Goal: Information Seeking & Learning: Learn about a topic

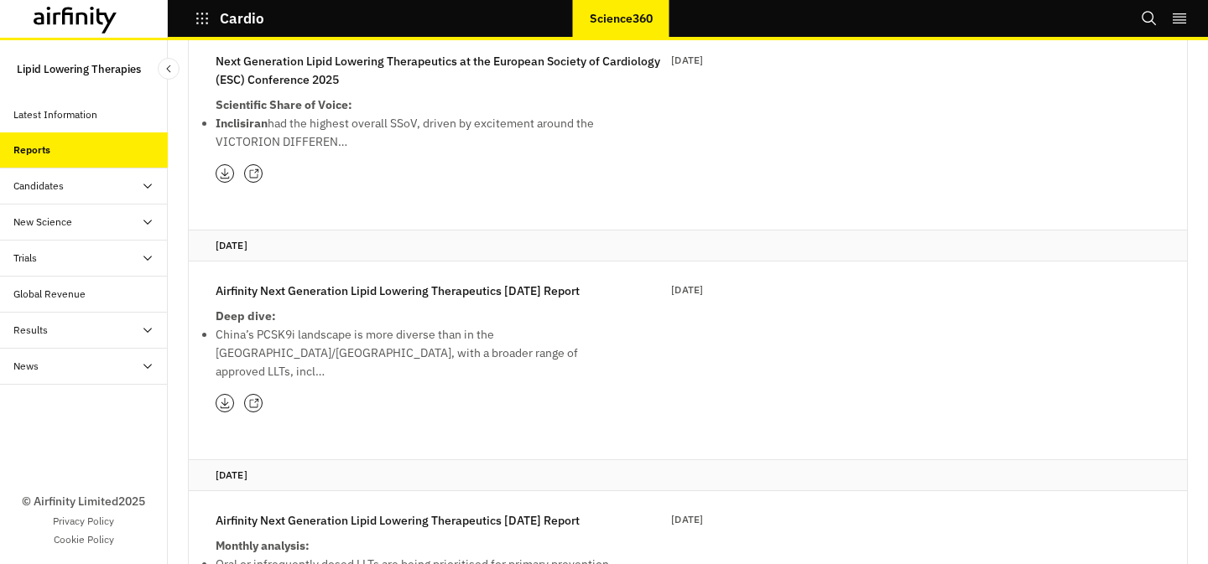
scroll to position [234, 0]
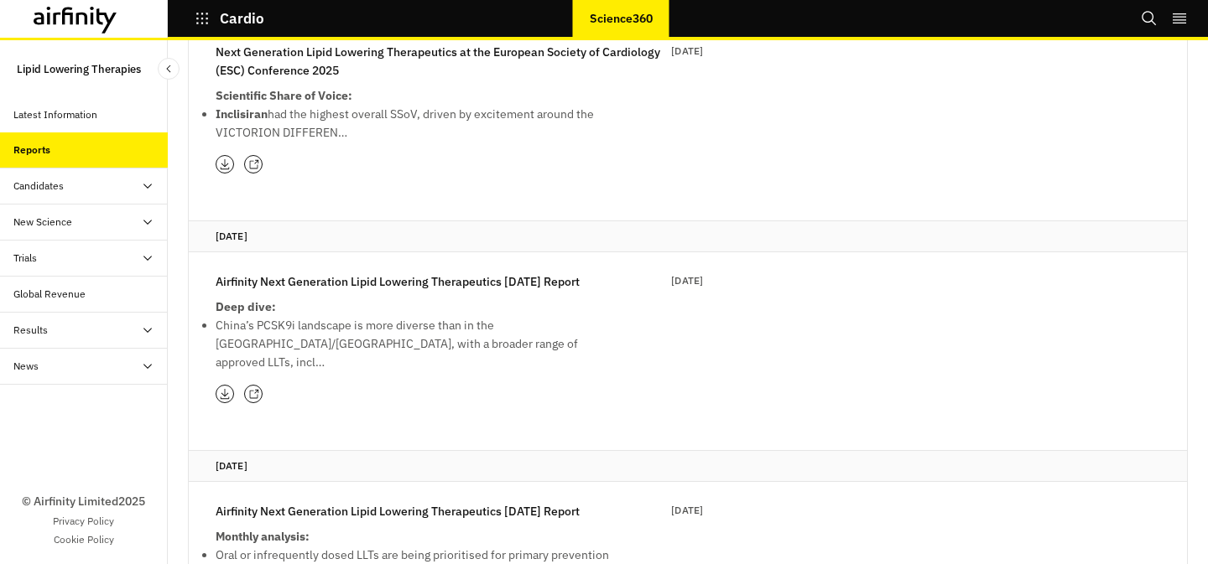
click at [462, 283] on p "Airfinity Next Generation Lipid Lowering Therapeutics [DATE] Report" at bounding box center [398, 282] width 364 height 18
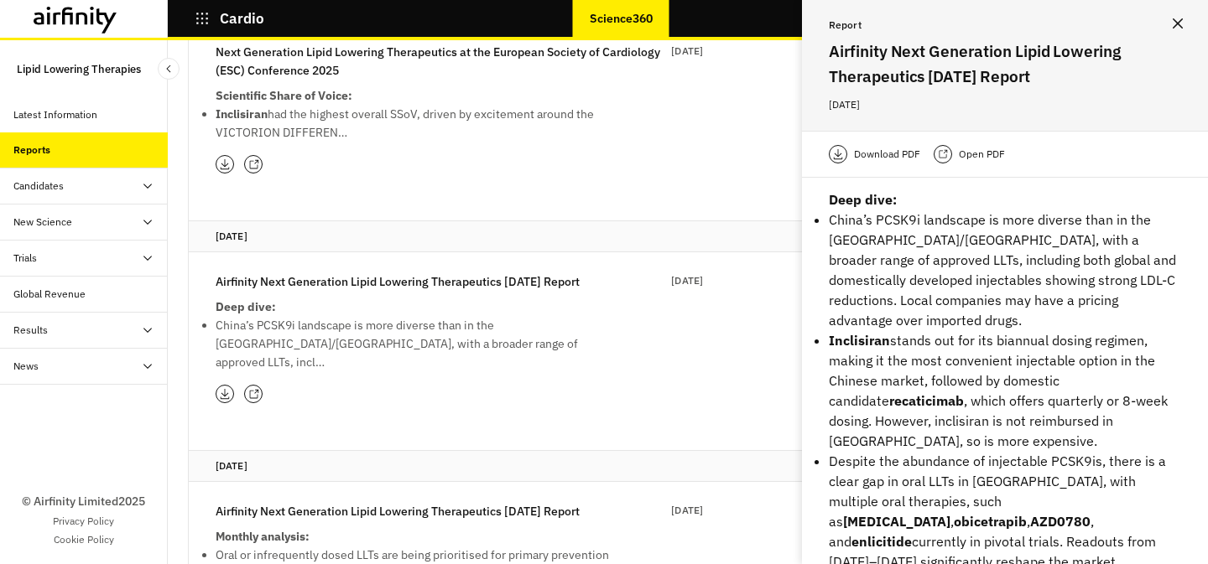
scroll to position [0, 0]
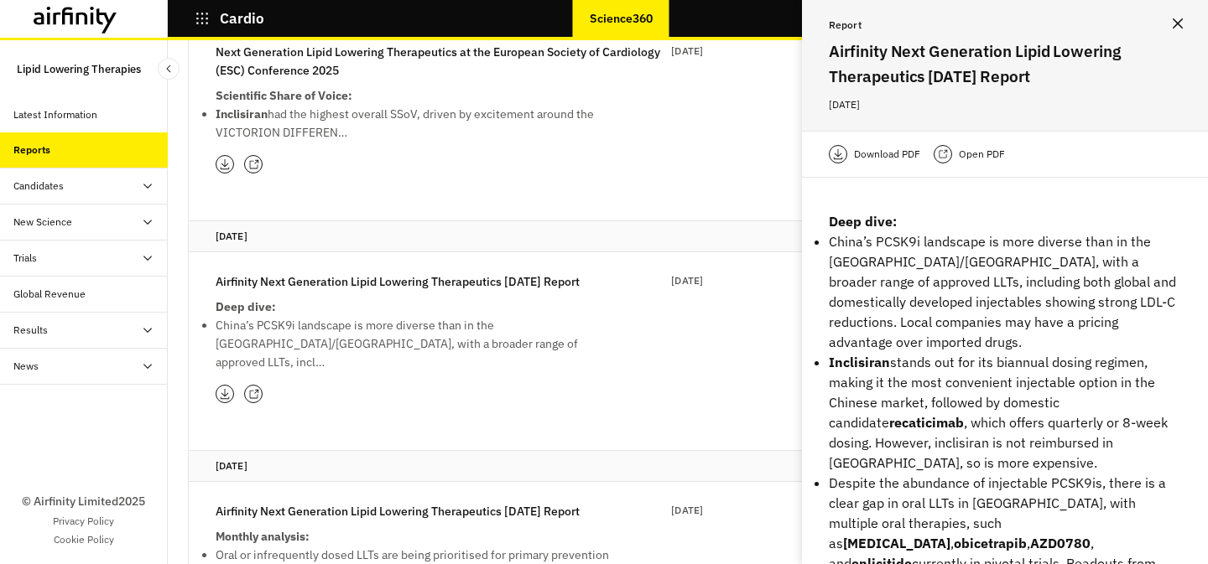
click at [964, 160] on p "Open PDF" at bounding box center [982, 154] width 46 height 17
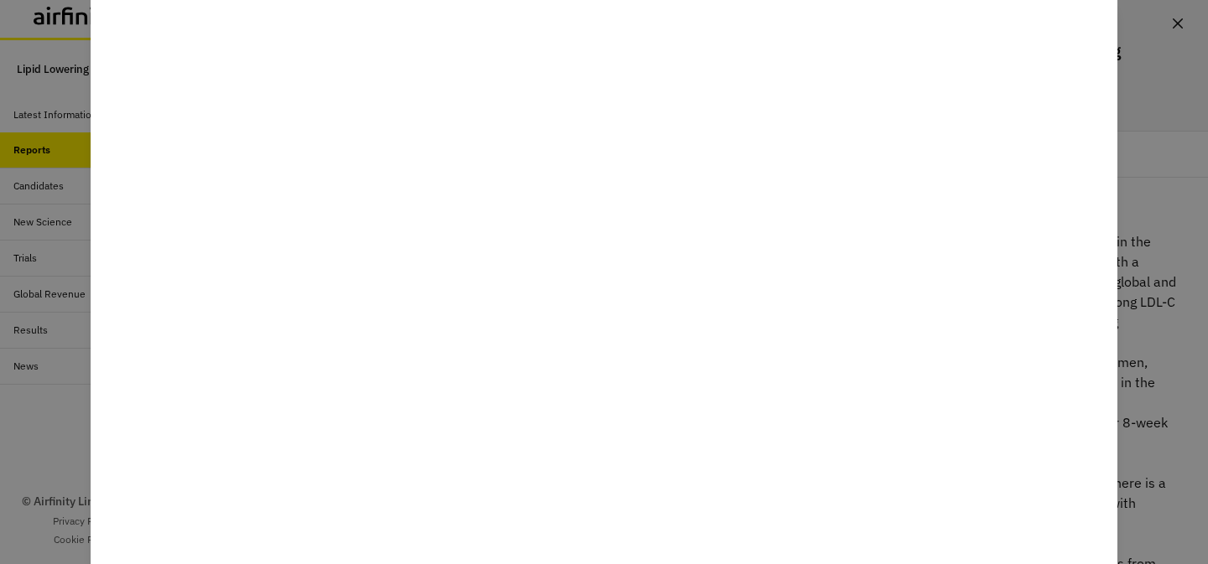
click at [1185, 219] on div at bounding box center [604, 282] width 1208 height 564
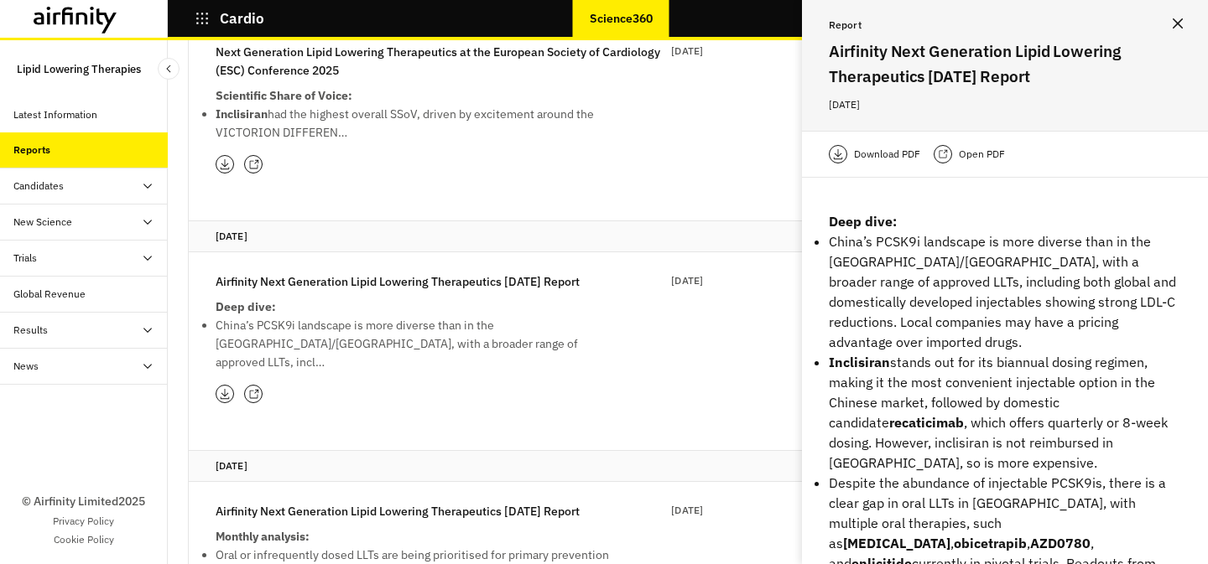
scroll to position [235, 0]
click at [83, 186] on div "Candidates" at bounding box center [90, 186] width 154 height 15
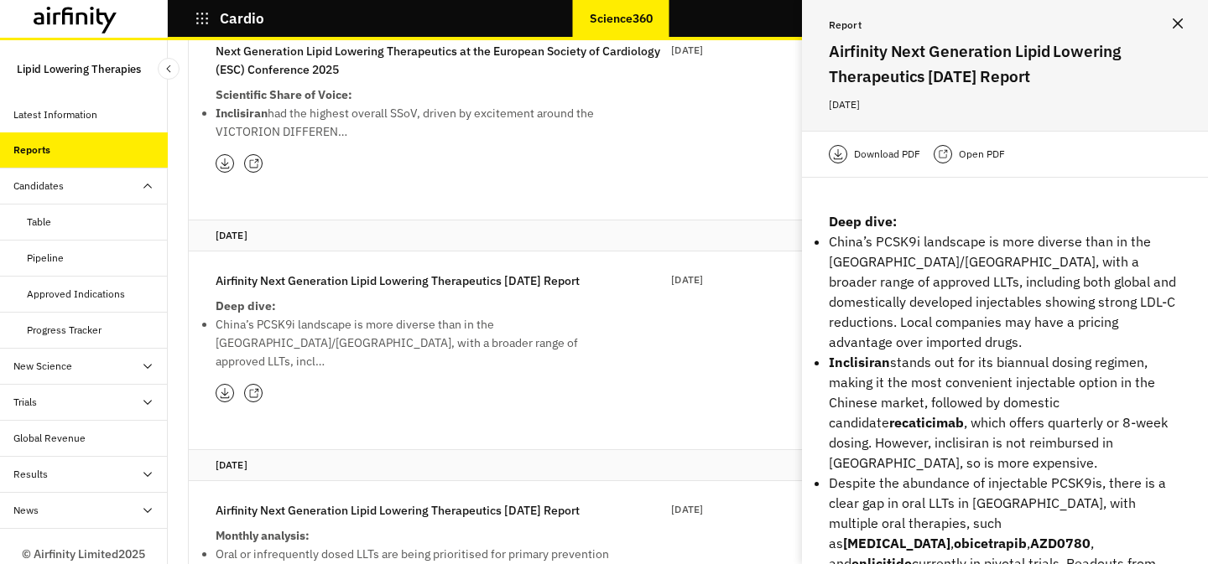
click at [64, 238] on div "Table" at bounding box center [84, 223] width 168 height 36
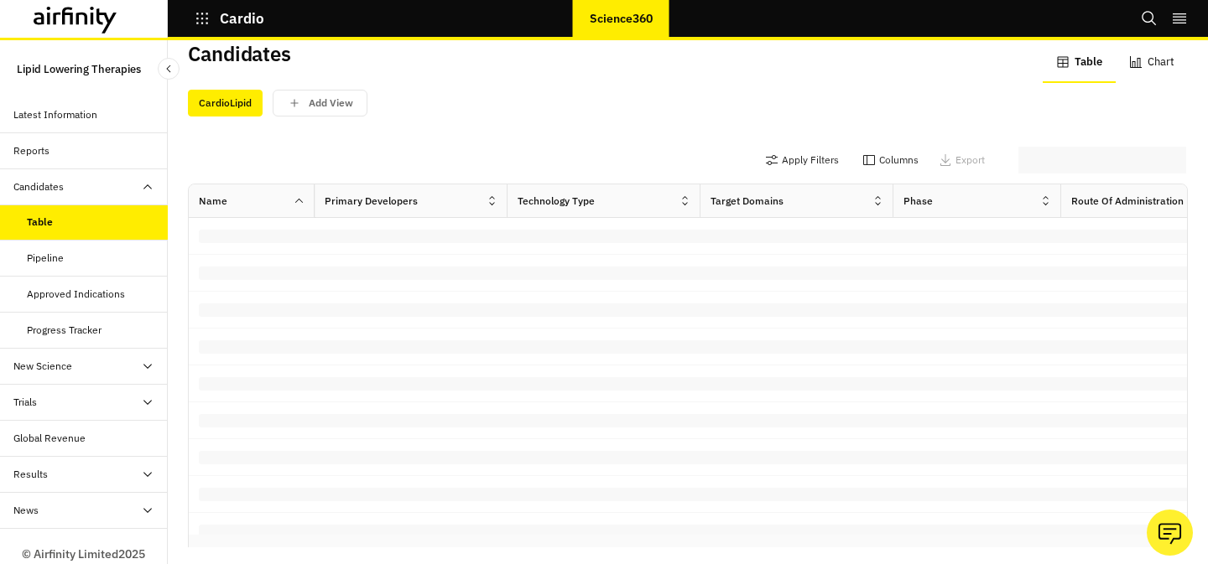
scroll to position [17, 0]
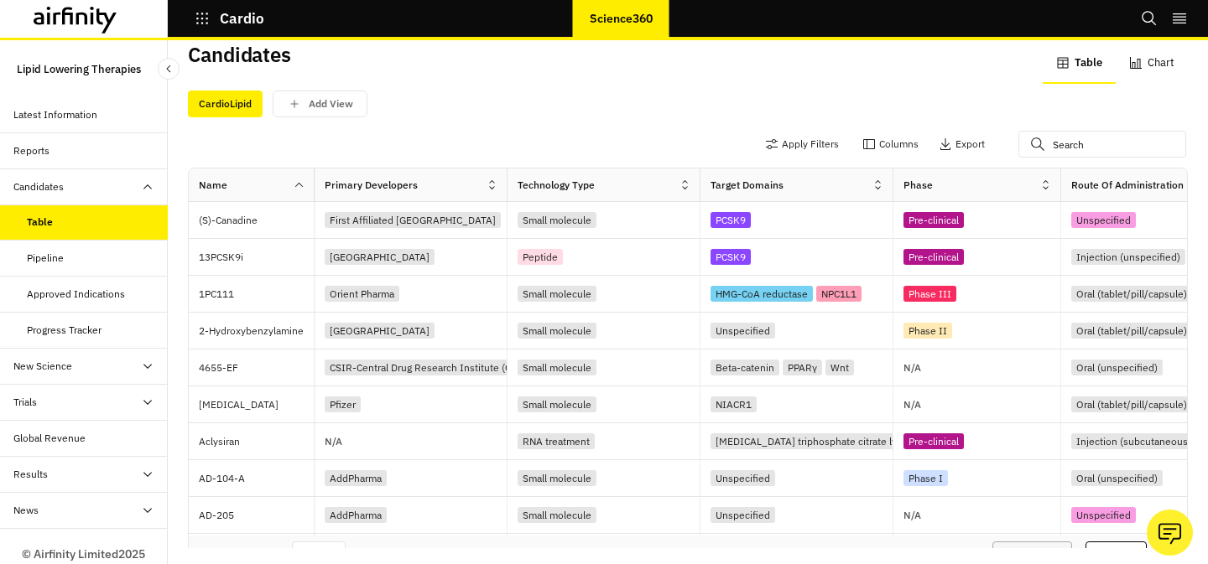
click at [77, 248] on div "Pipeline" at bounding box center [84, 259] width 168 height 36
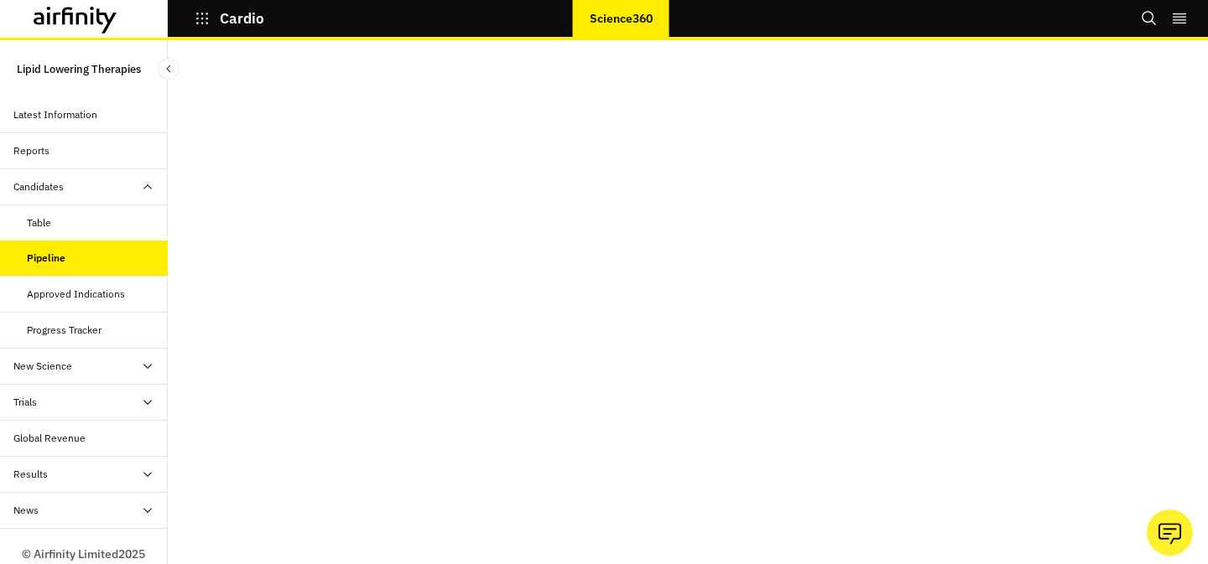
scroll to position [34, 0]
click at [49, 372] on div "New Science" at bounding box center [42, 366] width 59 height 15
click at [60, 471] on div "Trials" at bounding box center [90, 474] width 154 height 15
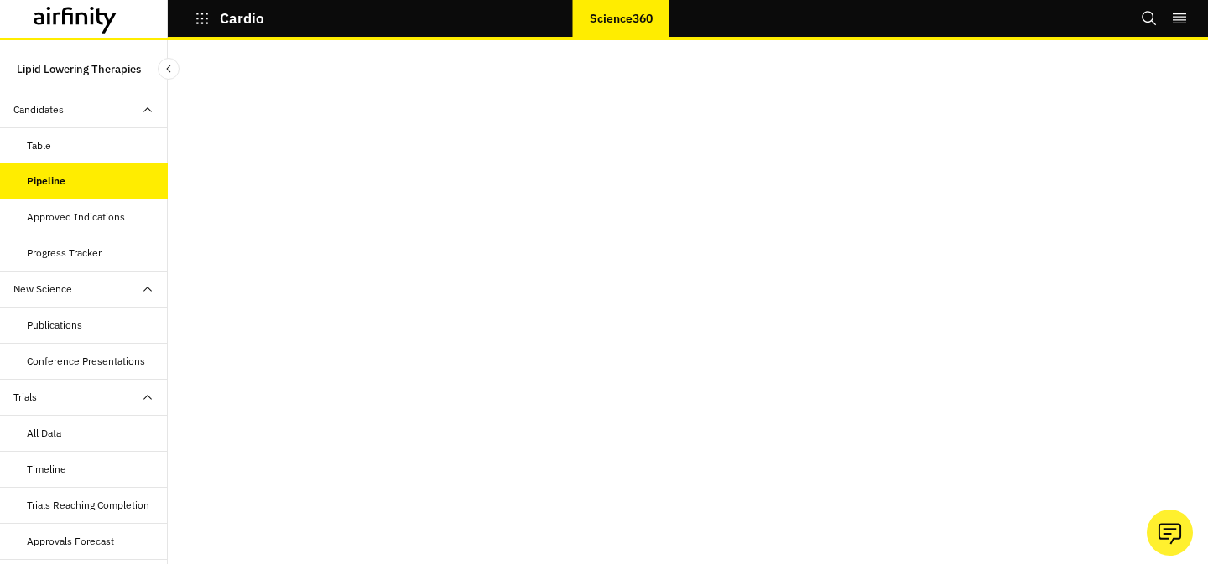
scroll to position [79, 0]
click at [60, 471] on div "Timeline" at bounding box center [46, 467] width 39 height 15
